Goal: Task Accomplishment & Management: Manage account settings

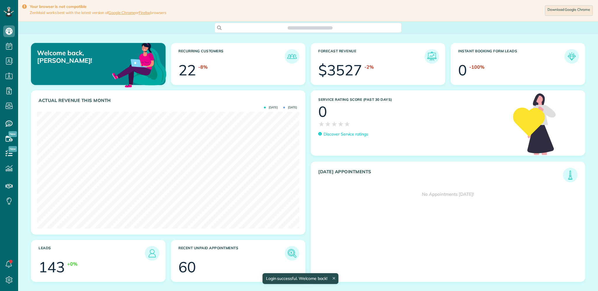
scroll to position [117, 262]
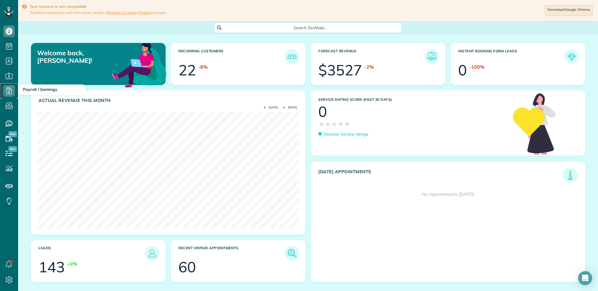
click at [10, 91] on icon at bounding box center [9, 91] width 12 height 12
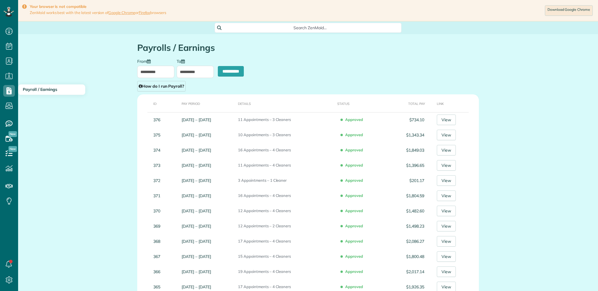
scroll to position [3, 3]
type input "**********"
click at [152, 72] on input "**********" at bounding box center [155, 72] width 37 height 12
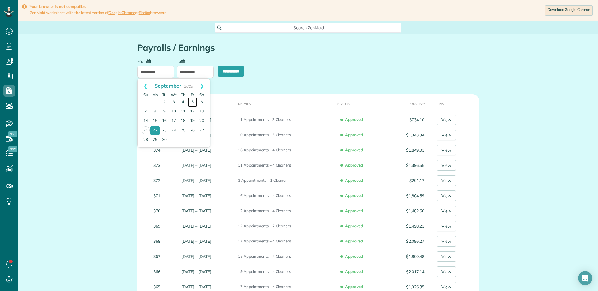
click at [193, 101] on link "5" at bounding box center [192, 102] width 9 height 9
type input "**********"
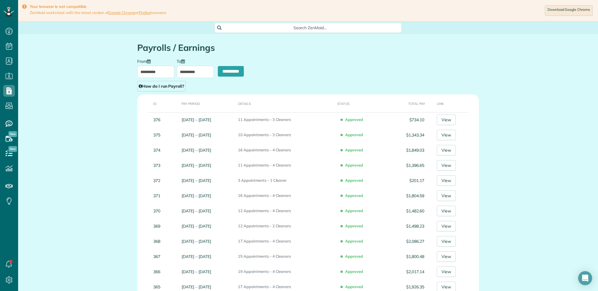
click at [186, 72] on input "**********" at bounding box center [195, 72] width 37 height 12
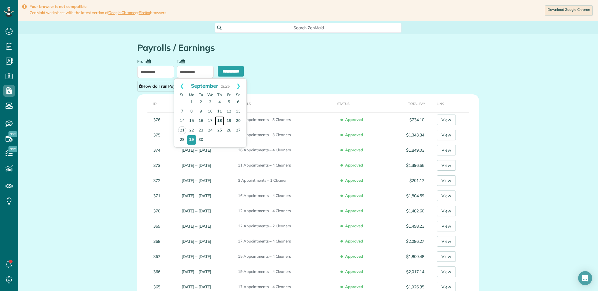
click at [219, 120] on link "18" at bounding box center [219, 120] width 9 height 9
type input "**********"
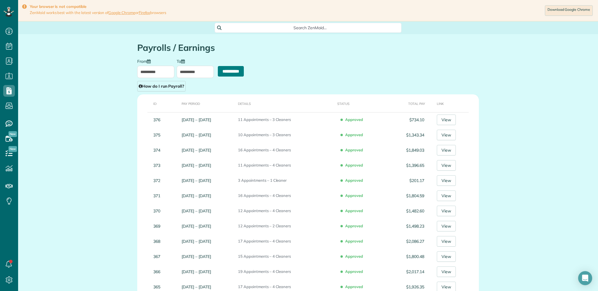
click at [231, 70] on input "**********" at bounding box center [231, 71] width 26 height 11
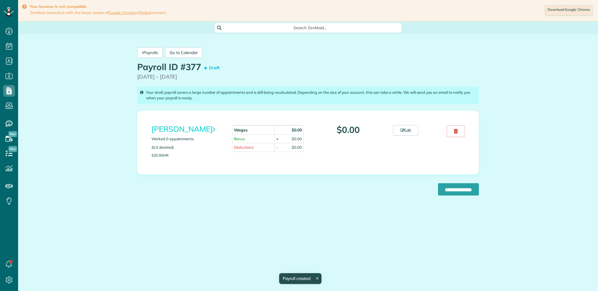
scroll to position [3, 3]
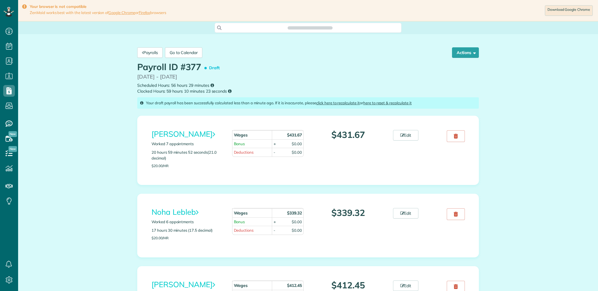
scroll to position [3, 3]
click at [410, 136] on link "Edit" at bounding box center [406, 135] width 26 height 11
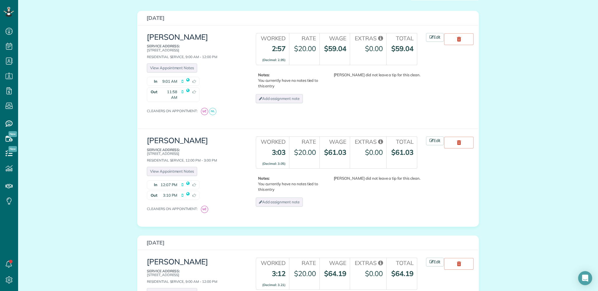
scroll to position [158, 0]
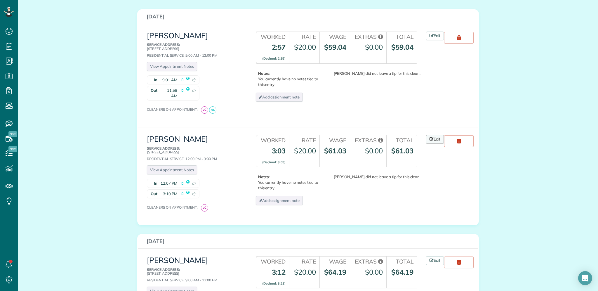
click at [436, 135] on link "Edit" at bounding box center [435, 139] width 18 height 9
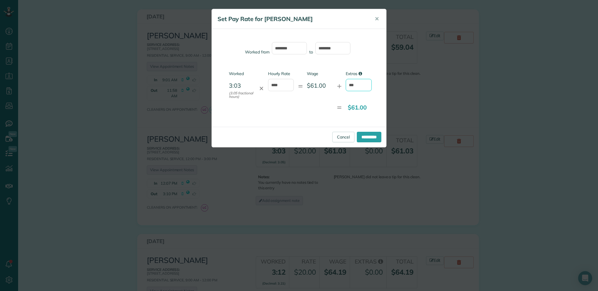
drag, startPoint x: 350, startPoint y: 85, endPoint x: 383, endPoint y: 84, distance: 33.3
click at [383, 85] on div "Worked from ******** to ******* Worked 3:03 (3.05 fractional hours) ✕ Hourly Ra…" at bounding box center [299, 78] width 175 height 98
type input "*"
click at [368, 136] on input "**********" at bounding box center [369, 137] width 25 height 11
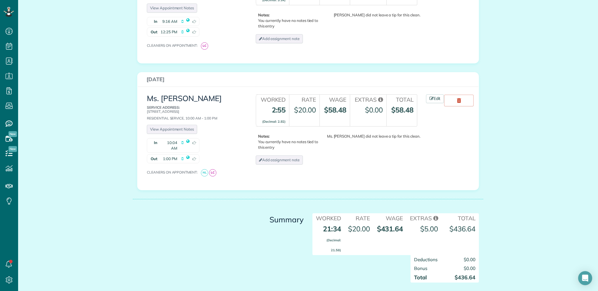
scroll to position [807, 0]
click at [466, 264] on span "$0.00" at bounding box center [470, 267] width 12 height 6
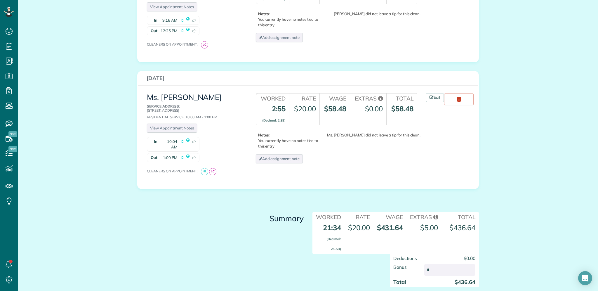
type input "**"
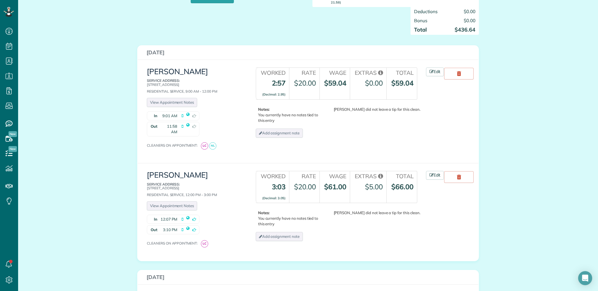
scroll to position [0, 0]
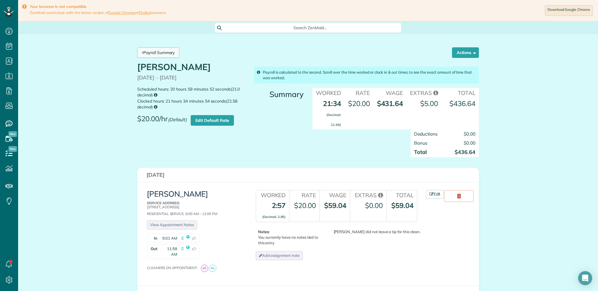
click at [157, 53] on link "Payroll Summary" at bounding box center [158, 52] width 42 height 11
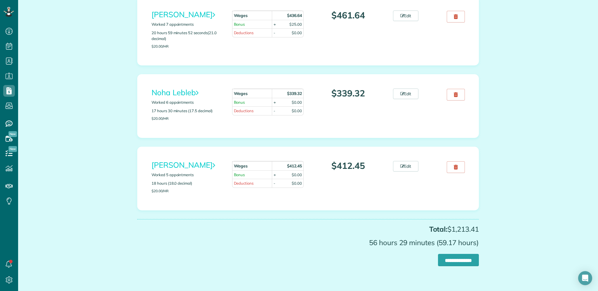
scroll to position [120, 0]
click at [410, 95] on link "Edit" at bounding box center [406, 93] width 26 height 11
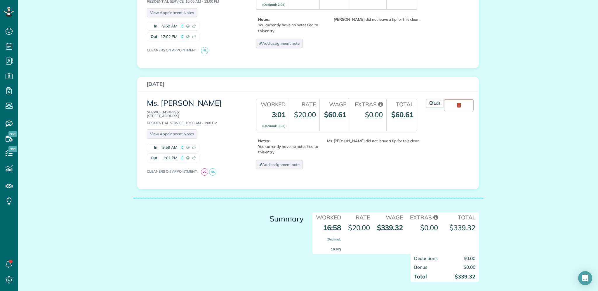
scroll to position [709, 0]
click at [469, 264] on span "$0.00" at bounding box center [470, 267] width 12 height 6
type input "**"
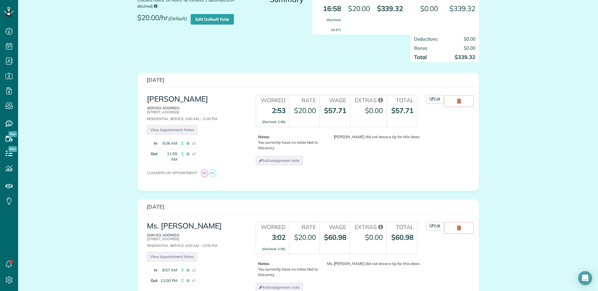
scroll to position [0, 0]
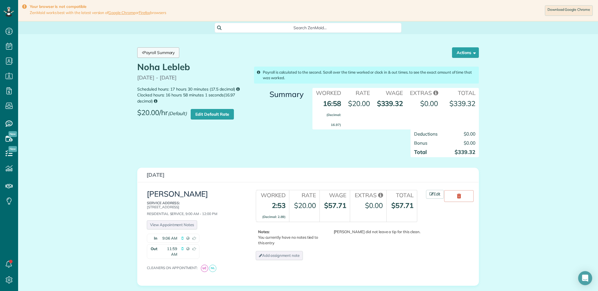
click at [158, 54] on link "Payroll Summary" at bounding box center [158, 52] width 42 height 11
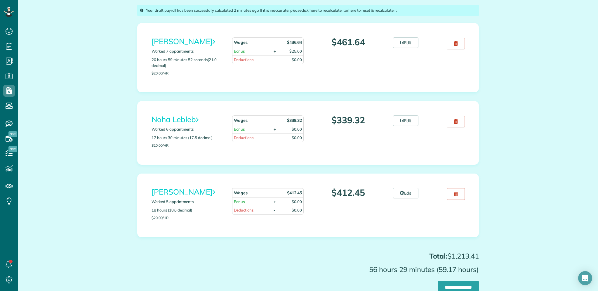
scroll to position [130, 0]
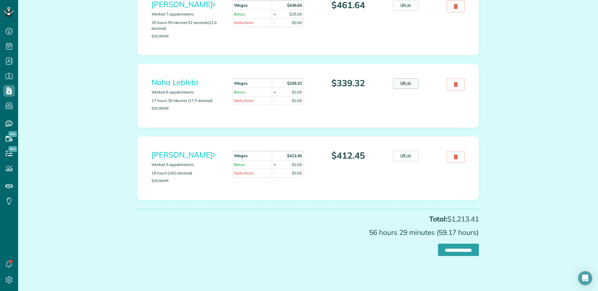
click at [404, 84] on icon at bounding box center [403, 84] width 4 height 4
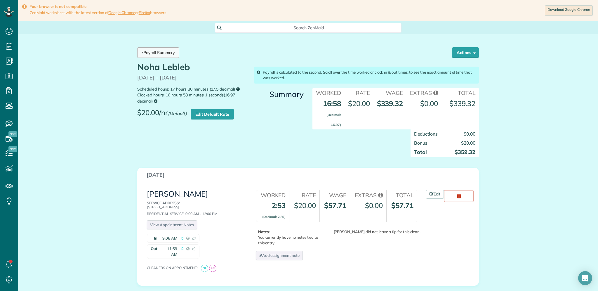
click at [167, 53] on link "Payroll Summary" at bounding box center [158, 52] width 42 height 11
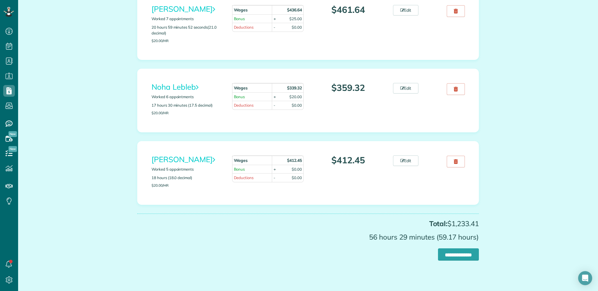
scroll to position [130, 0]
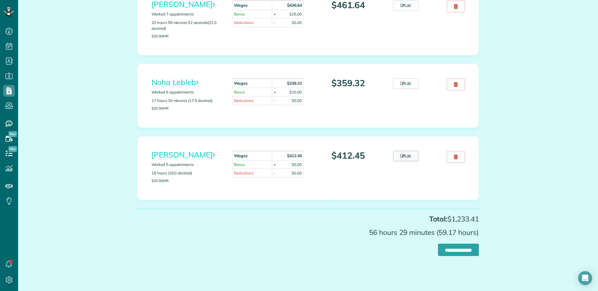
click at [408, 155] on link "Edit" at bounding box center [406, 156] width 26 height 11
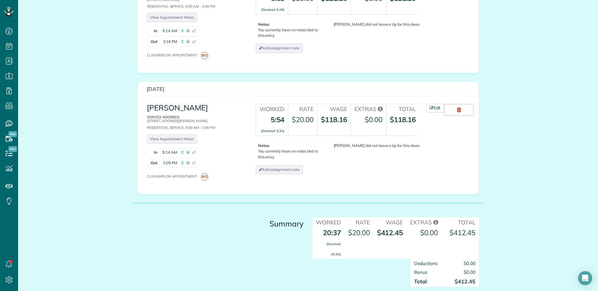
scroll to position [588, 0]
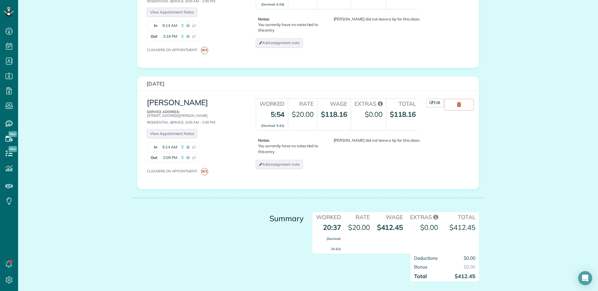
click at [470, 264] on span "$0.00" at bounding box center [470, 267] width 12 height 6
type input "***"
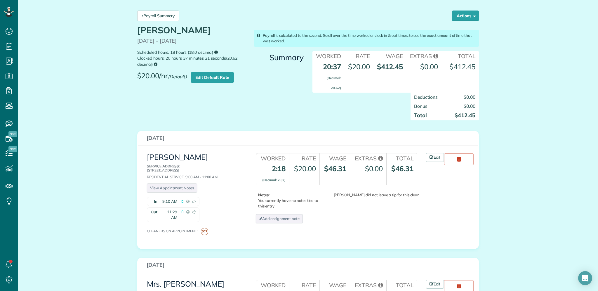
scroll to position [0, 0]
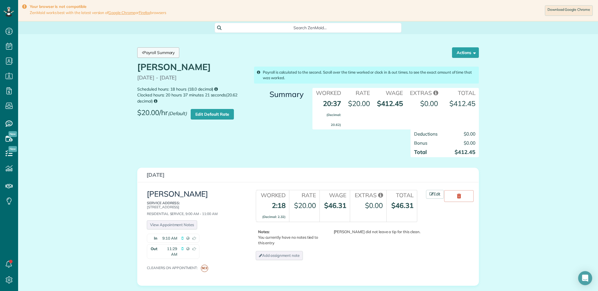
click at [163, 53] on link "Payroll Summary" at bounding box center [158, 52] width 42 height 11
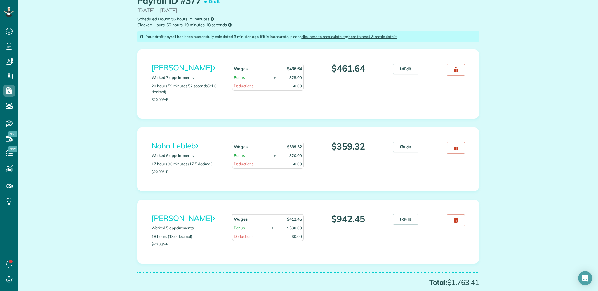
scroll to position [130, 0]
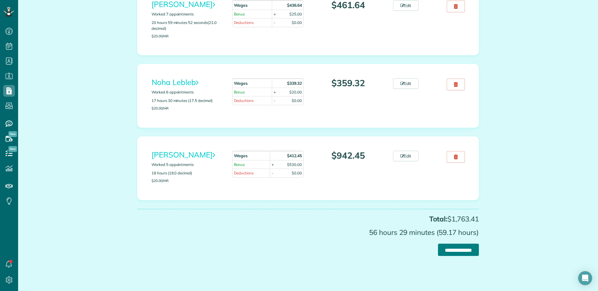
click at [451, 251] on input "**********" at bounding box center [458, 250] width 41 height 12
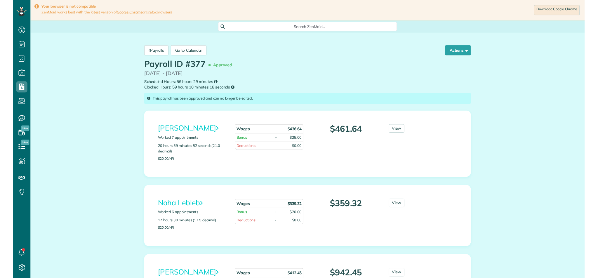
scroll to position [3, 3]
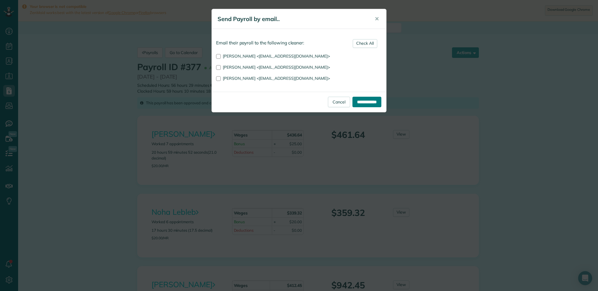
click at [361, 101] on input "**********" at bounding box center [367, 102] width 29 height 11
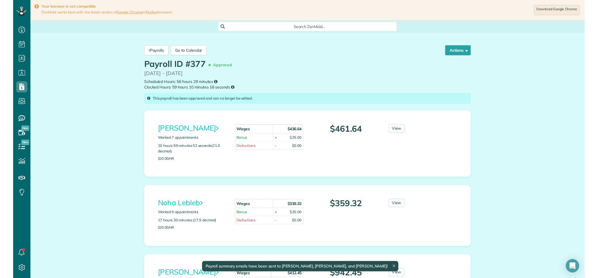
scroll to position [278, 18]
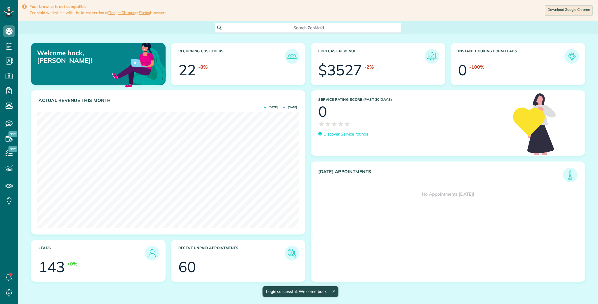
scroll to position [117, 262]
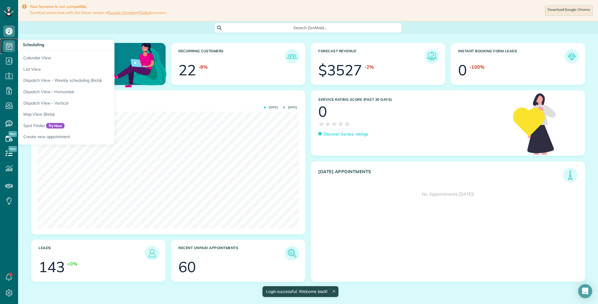
click at [10, 46] on icon at bounding box center [9, 46] width 12 height 12
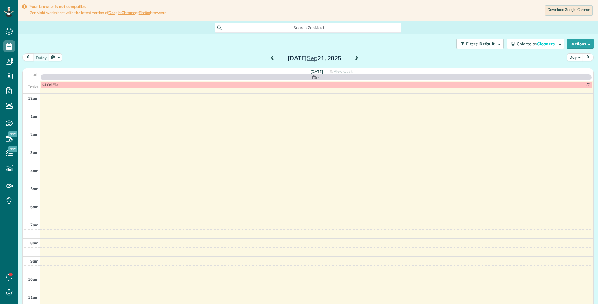
scroll to position [86, 0]
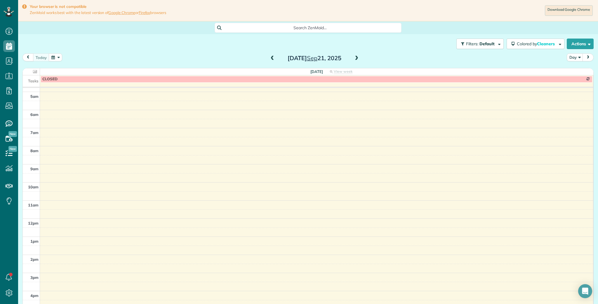
click at [272, 59] on span at bounding box center [272, 58] width 6 height 5
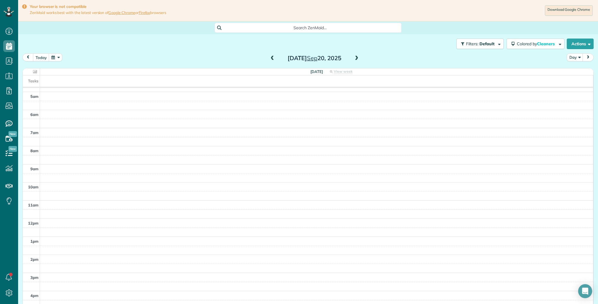
click at [272, 59] on span at bounding box center [272, 58] width 6 height 5
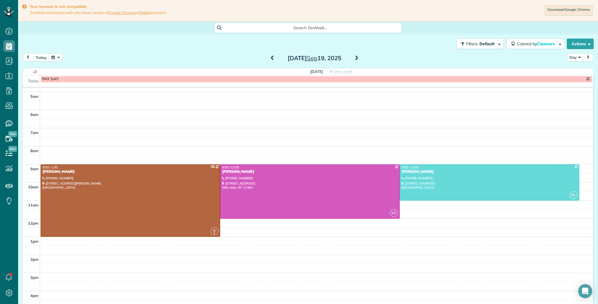
click at [272, 59] on span at bounding box center [272, 58] width 6 height 5
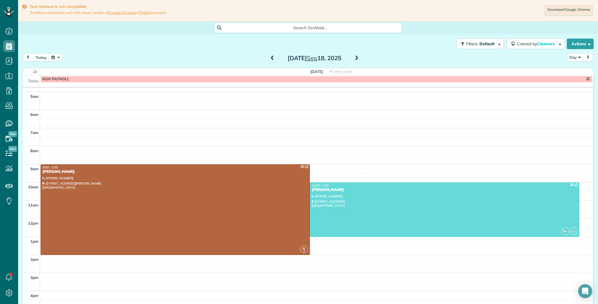
click at [271, 59] on span at bounding box center [272, 58] width 6 height 5
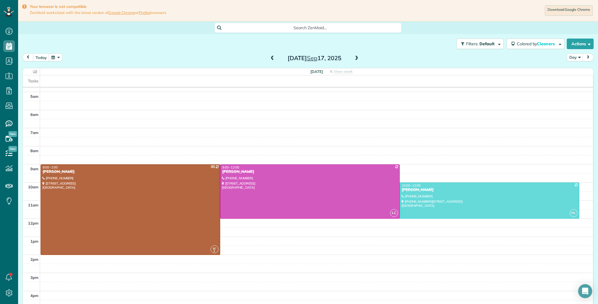
click at [355, 59] on span at bounding box center [357, 58] width 6 height 5
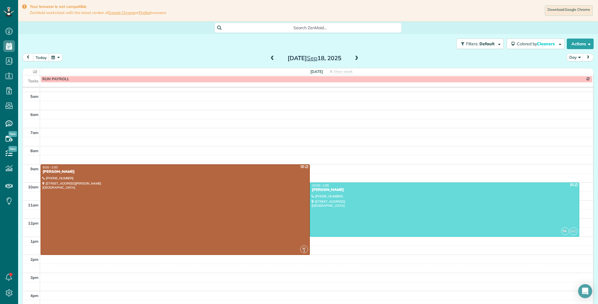
click at [272, 58] on span at bounding box center [272, 58] width 6 height 5
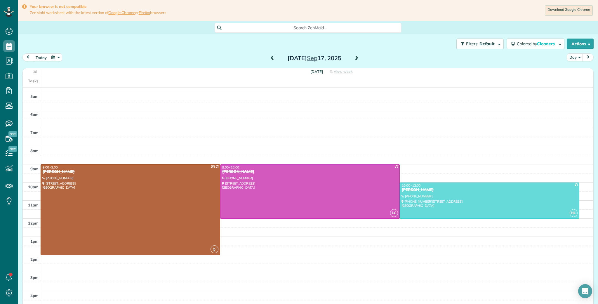
click at [272, 58] on span at bounding box center [272, 58] width 6 height 5
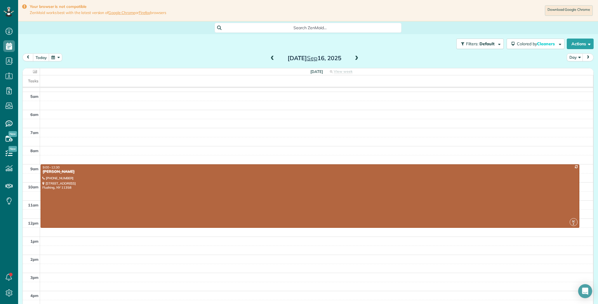
click at [272, 58] on span at bounding box center [272, 58] width 6 height 5
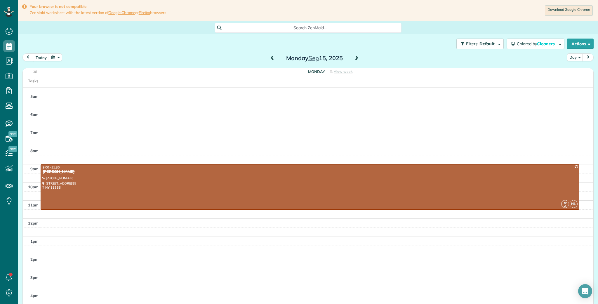
click at [272, 58] on span at bounding box center [272, 58] width 6 height 5
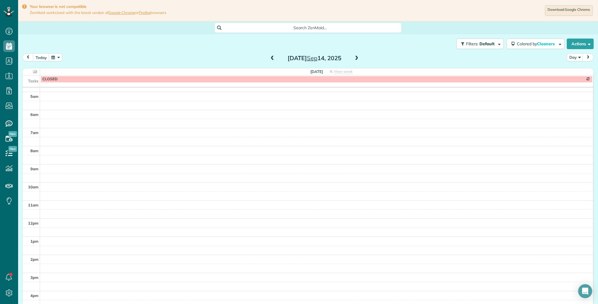
click at [271, 58] on span at bounding box center [272, 58] width 6 height 5
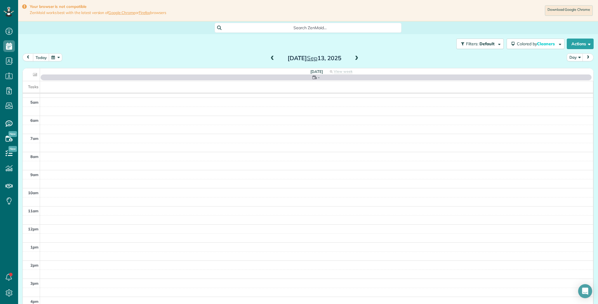
click at [271, 58] on span at bounding box center [272, 58] width 6 height 5
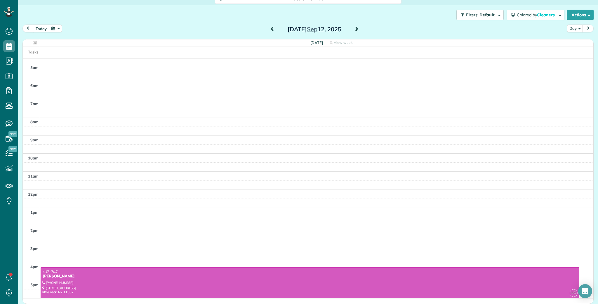
click at [273, 30] on span at bounding box center [272, 29] width 6 height 5
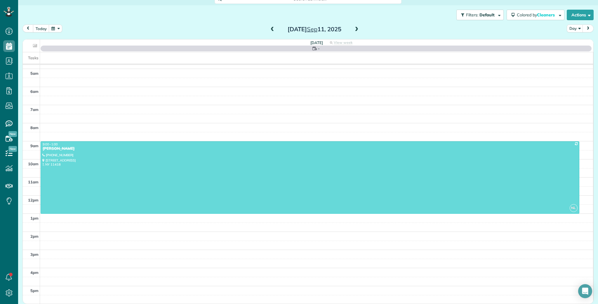
scroll to position [29, 0]
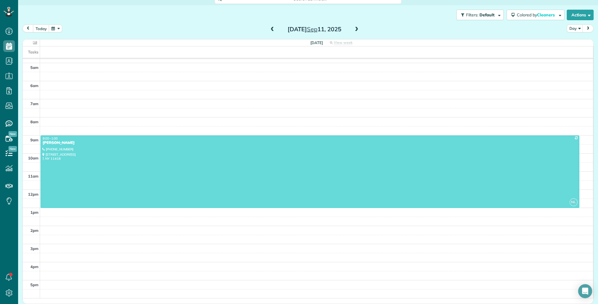
click at [273, 30] on span at bounding box center [272, 29] width 6 height 5
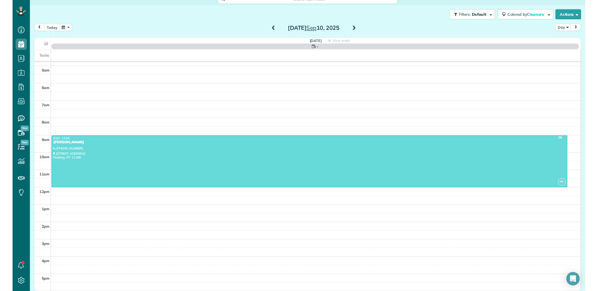
scroll to position [28, 0]
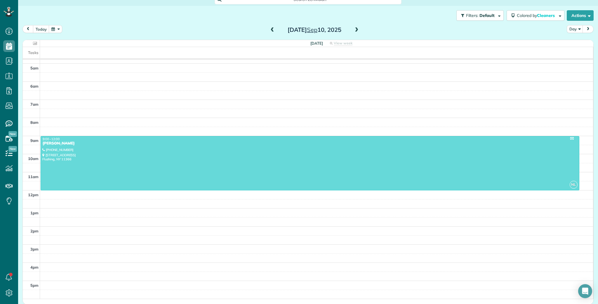
click at [273, 30] on span at bounding box center [272, 29] width 6 height 5
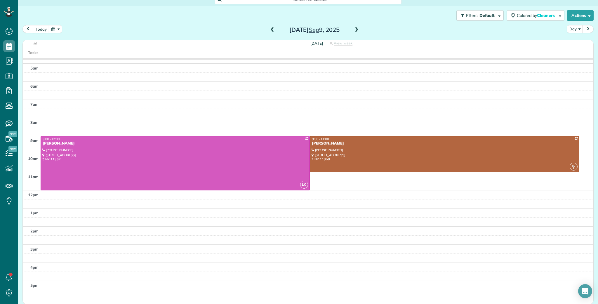
click at [274, 30] on span at bounding box center [272, 29] width 6 height 5
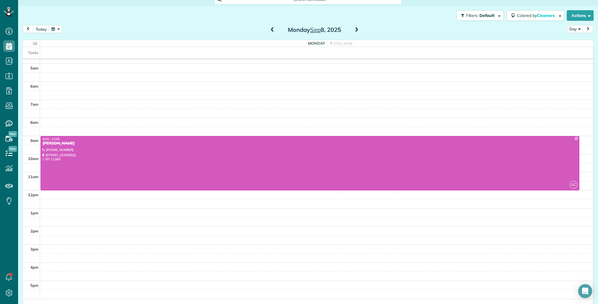
click at [271, 29] on span at bounding box center [272, 29] width 6 height 5
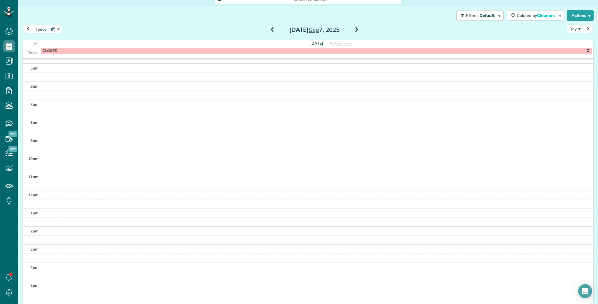
click at [271, 29] on span at bounding box center [272, 29] width 6 height 5
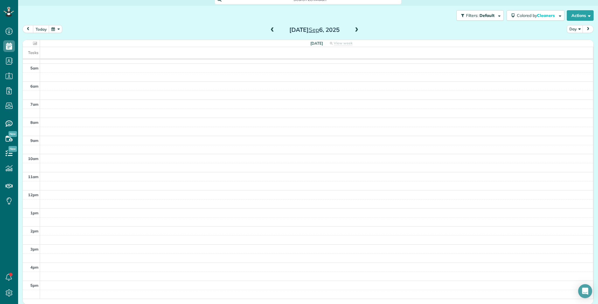
click at [271, 29] on span at bounding box center [272, 29] width 6 height 5
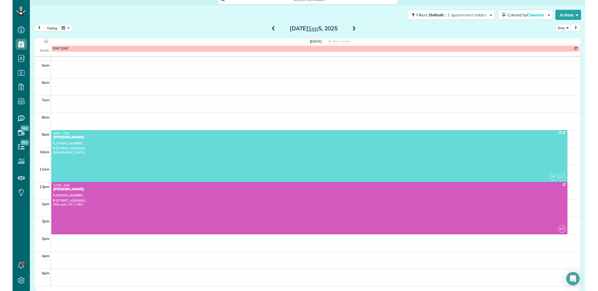
scroll to position [291, 18]
